Goal: Go to known website: Go to known website

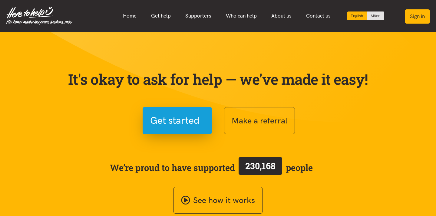
click at [412, 18] on button "Sign in" at bounding box center [416, 16] width 25 height 14
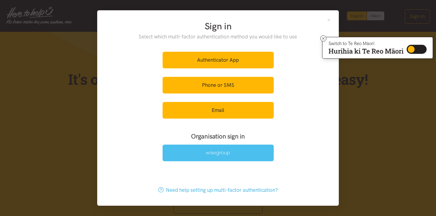
click at [223, 154] on img at bounding box center [217, 153] width 25 height 5
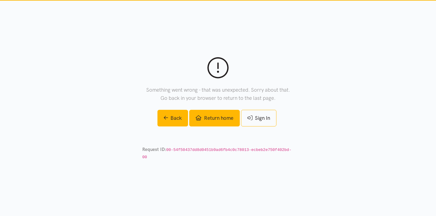
click at [228, 113] on link "Return home" at bounding box center [214, 118] width 50 height 17
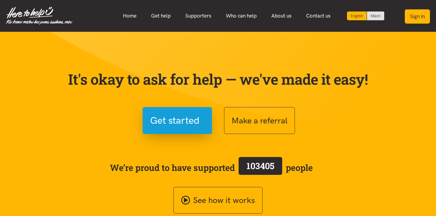
click at [414, 16] on button "Sign in" at bounding box center [416, 16] width 25 height 14
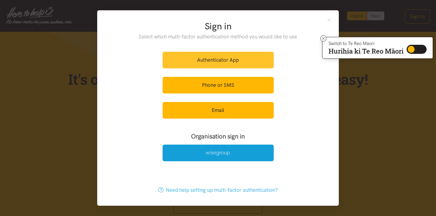
click at [223, 60] on link "Authenticator App" at bounding box center [217, 60] width 111 height 17
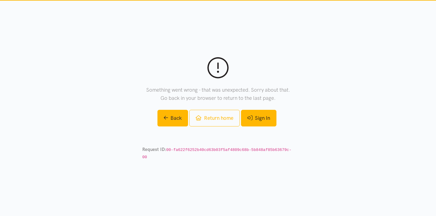
click at [261, 114] on link "Sign In" at bounding box center [258, 118] width 35 height 17
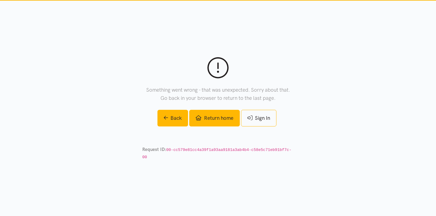
click at [226, 119] on link "Return home" at bounding box center [214, 118] width 50 height 17
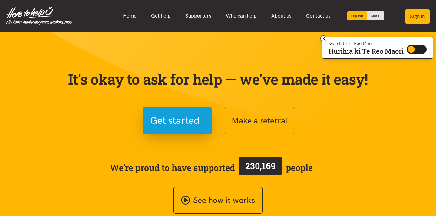
click at [424, 21] on button "Sign in" at bounding box center [416, 16] width 25 height 14
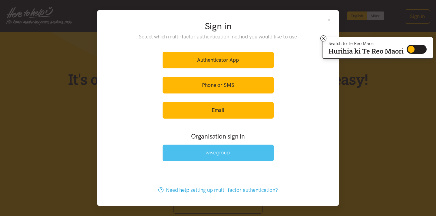
click at [254, 154] on link at bounding box center [217, 153] width 111 height 17
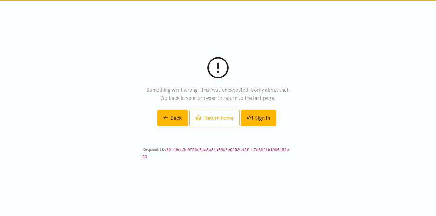
click at [256, 122] on link "Sign In" at bounding box center [258, 118] width 35 height 17
click at [225, 77] on icon at bounding box center [217, 67] width 21 height 21
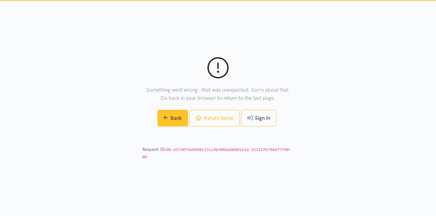
click at [176, 122] on link "Back" at bounding box center [172, 118] width 31 height 17
